Goal: Task Accomplishment & Management: Use online tool/utility

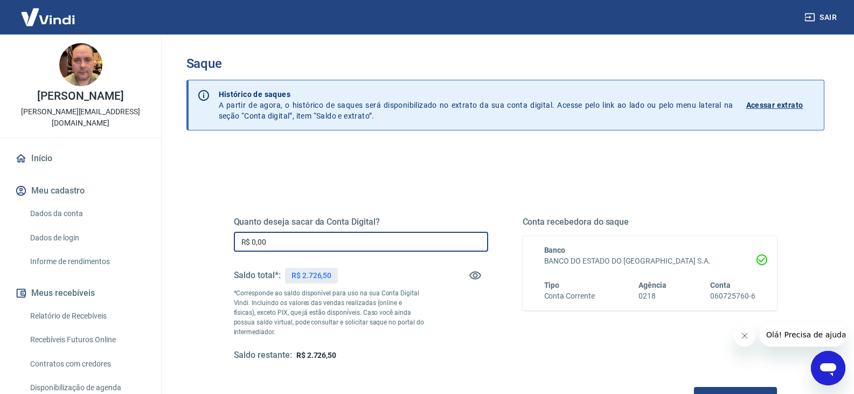
click at [288, 245] on input "R$ 0,00" at bounding box center [361, 242] width 254 height 20
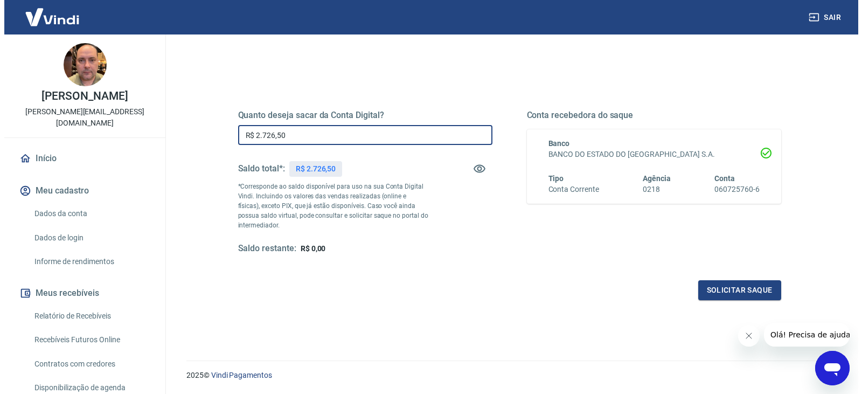
scroll to position [108, 0]
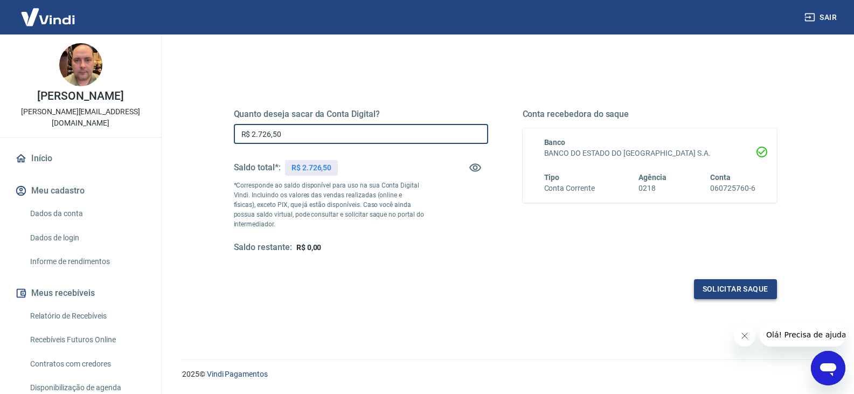
type input "R$ 2.726,50"
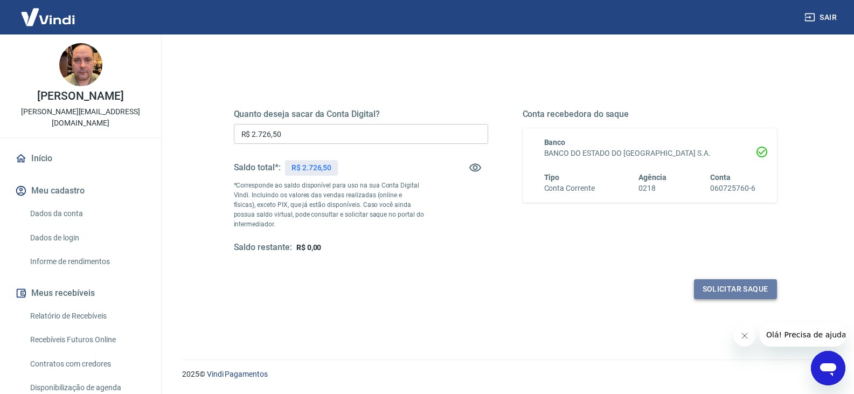
click at [725, 291] on button "Solicitar saque" at bounding box center [735, 289] width 83 height 20
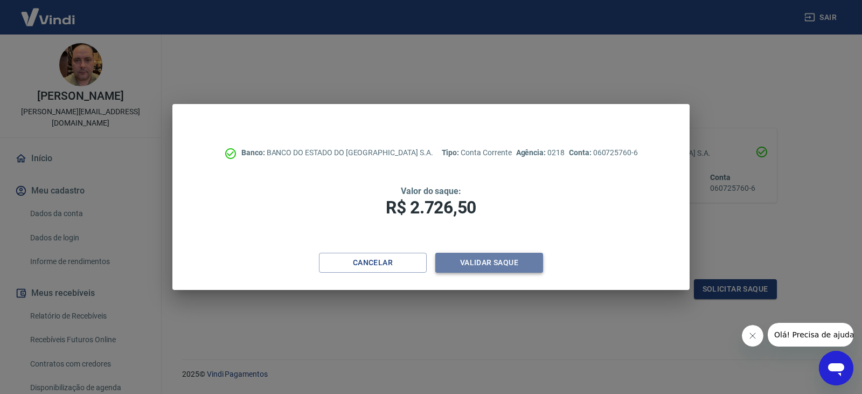
click at [494, 260] on button "Validar saque" at bounding box center [489, 263] width 108 height 20
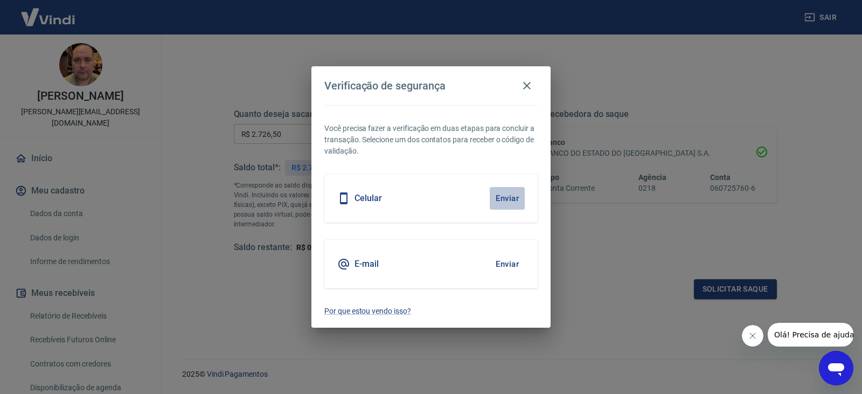
click at [509, 199] on button "Enviar" at bounding box center [507, 198] width 35 height 23
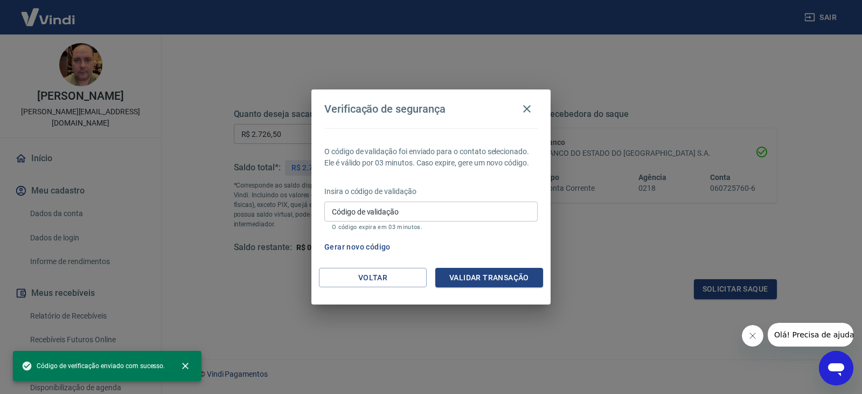
click at [481, 209] on input "Código de validação" at bounding box center [430, 211] width 213 height 20
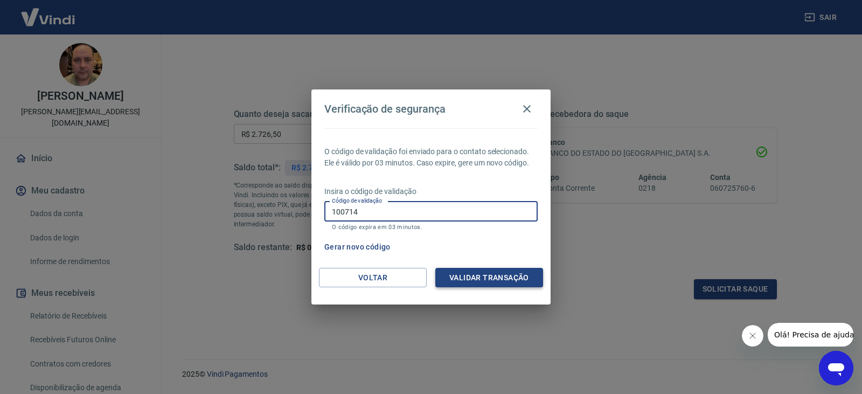
type input "100714"
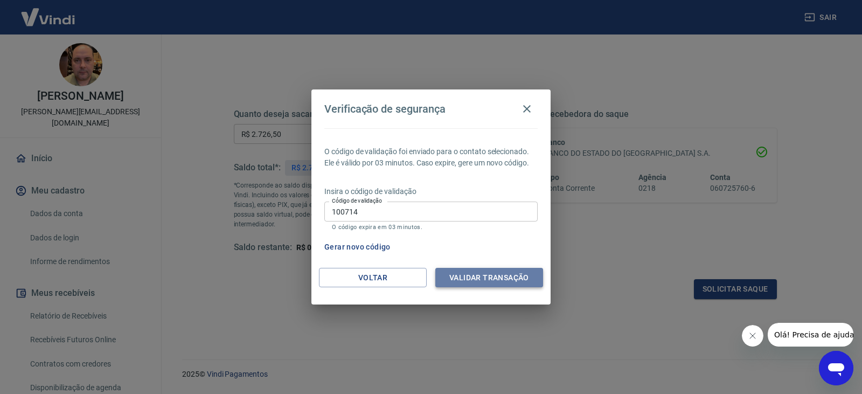
click at [494, 279] on button "Validar transação" at bounding box center [489, 278] width 108 height 20
